Goal: Task Accomplishment & Management: Use online tool/utility

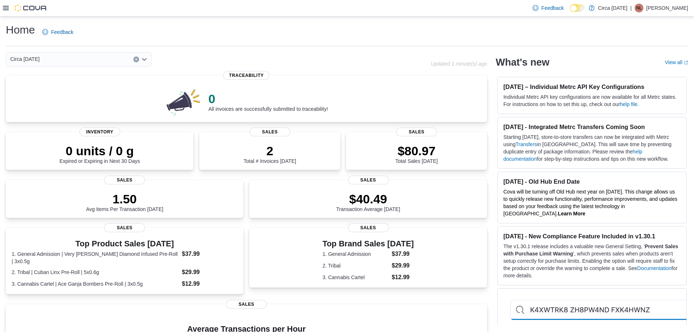
click at [4, 9] on icon at bounding box center [6, 8] width 6 height 6
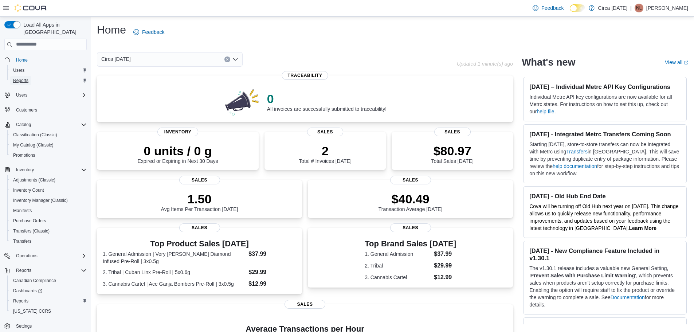
click at [21, 78] on span "Reports" at bounding box center [20, 81] width 15 height 6
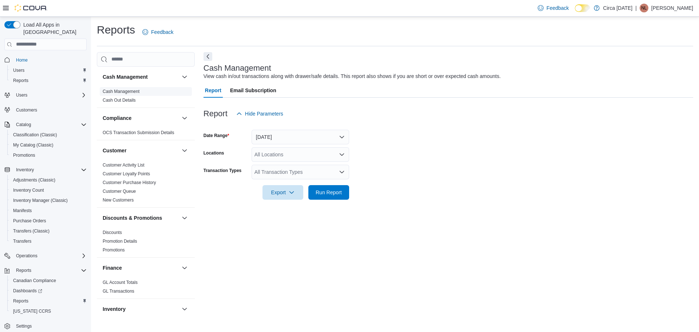
click at [118, 90] on link "Cash Management" at bounding box center [121, 91] width 37 height 5
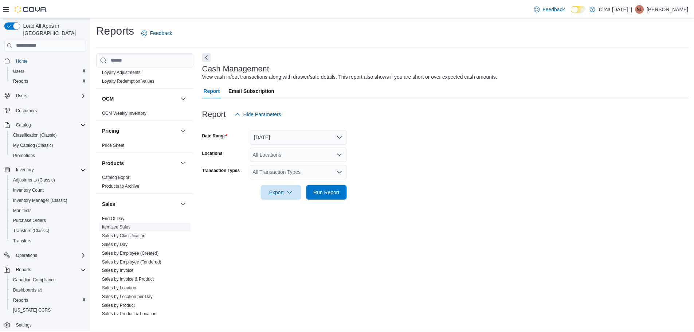
scroll to position [401, 0]
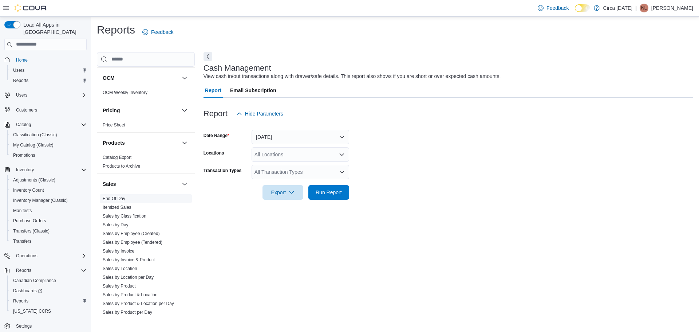
click at [113, 198] on link "End Of Day" at bounding box center [114, 198] width 23 height 5
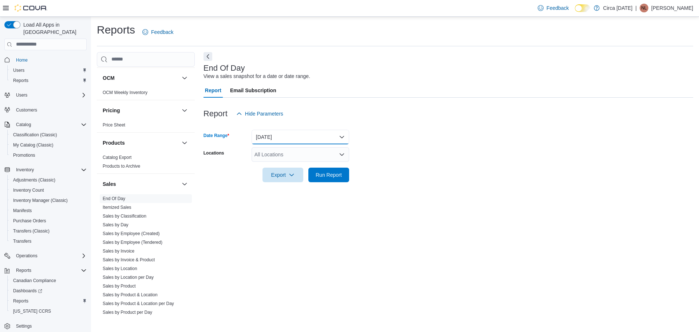
click at [274, 131] on button "[DATE]" at bounding box center [301, 137] width 98 height 15
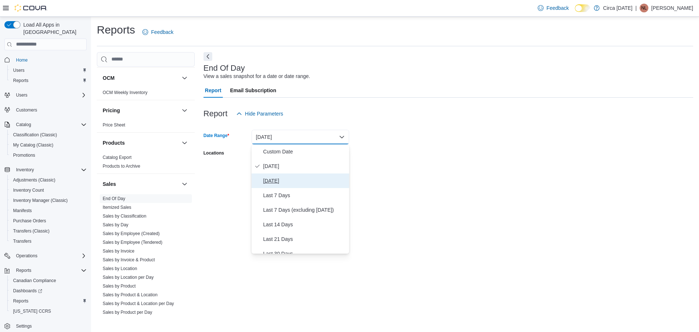
click at [277, 180] on span "[DATE]" at bounding box center [304, 180] width 83 height 9
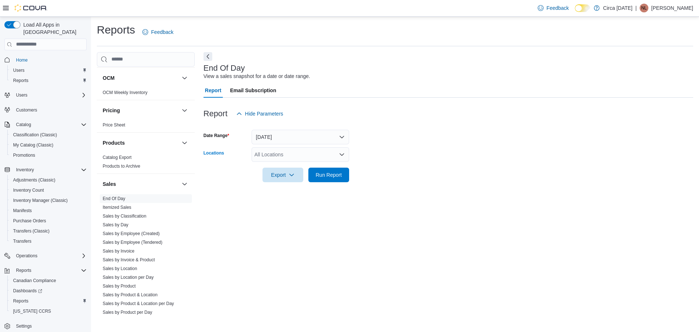
click at [296, 153] on div "All Locations" at bounding box center [301, 154] width 98 height 15
click at [279, 179] on span "Circa [DATE]" at bounding box center [282, 177] width 30 height 7
click at [395, 170] on form "Date Range [DATE] Locations Circa [DATE] Combo box. Selected. Circa [DATE]. Pre…" at bounding box center [449, 151] width 490 height 61
click at [326, 176] on span "Run Report" at bounding box center [329, 174] width 26 height 7
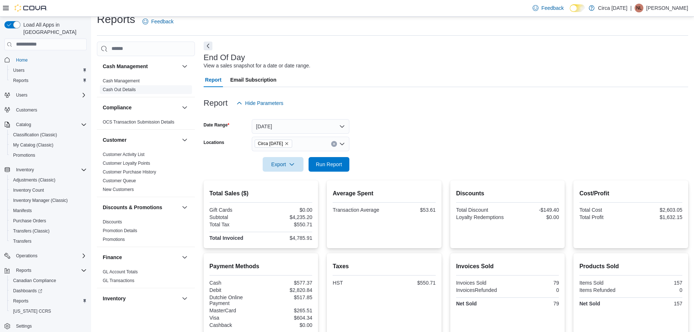
scroll to position [10, 0]
click at [129, 80] on link "Cash Management" at bounding box center [121, 81] width 37 height 5
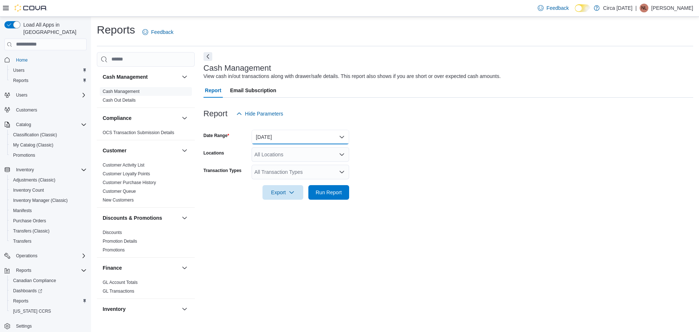
click at [273, 135] on button "[DATE]" at bounding box center [301, 137] width 98 height 15
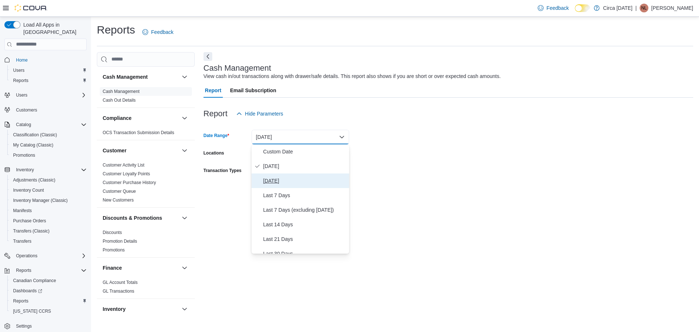
click at [286, 181] on span "[DATE]" at bounding box center [304, 180] width 83 height 9
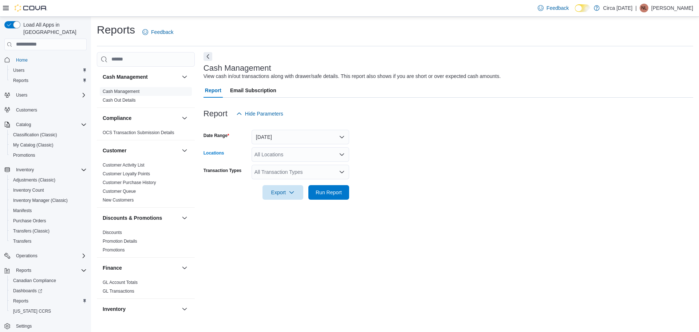
click at [278, 154] on div "All Locations" at bounding box center [301, 154] width 98 height 15
click at [279, 176] on span "Circa [DATE]" at bounding box center [282, 177] width 30 height 7
click at [486, 197] on form "Date Range [DATE] Locations Circa [DATE] Combo box. Selected. Circa [DATE]. Pre…" at bounding box center [449, 160] width 490 height 79
click at [305, 172] on div "All Transaction Types" at bounding box center [301, 172] width 98 height 15
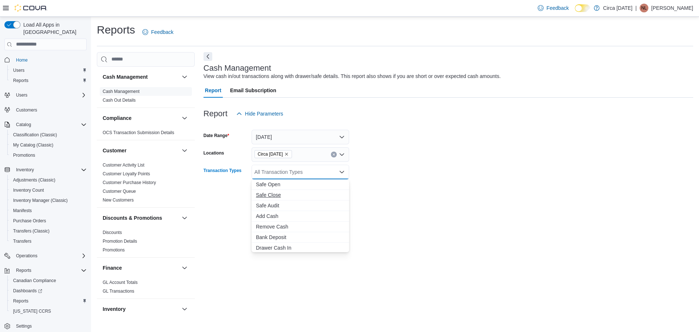
click at [267, 196] on span "Safe Close" at bounding box center [300, 194] width 89 height 7
drag, startPoint x: 469, startPoint y: 178, endPoint x: 381, endPoint y: 187, distance: 88.7
click at [462, 178] on form "Date Range [DATE] Locations Circa [DATE] Transaction Types Safe Close Combo box…" at bounding box center [449, 160] width 490 height 79
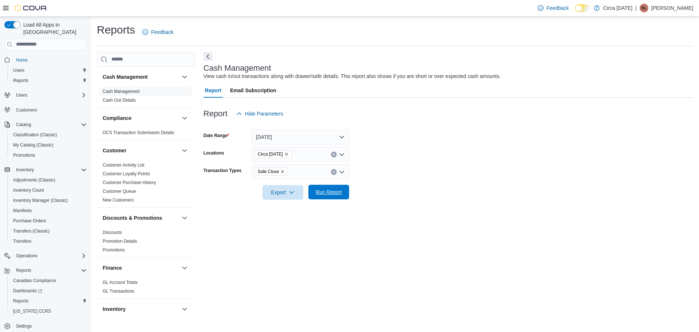
click at [329, 193] on span "Run Report" at bounding box center [329, 191] width 26 height 7
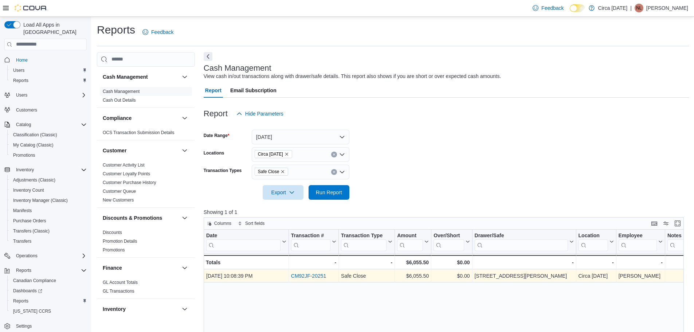
click at [312, 275] on link "CM92JF-20251" at bounding box center [308, 276] width 35 height 6
